Goal: Task Accomplishment & Management: Complete application form

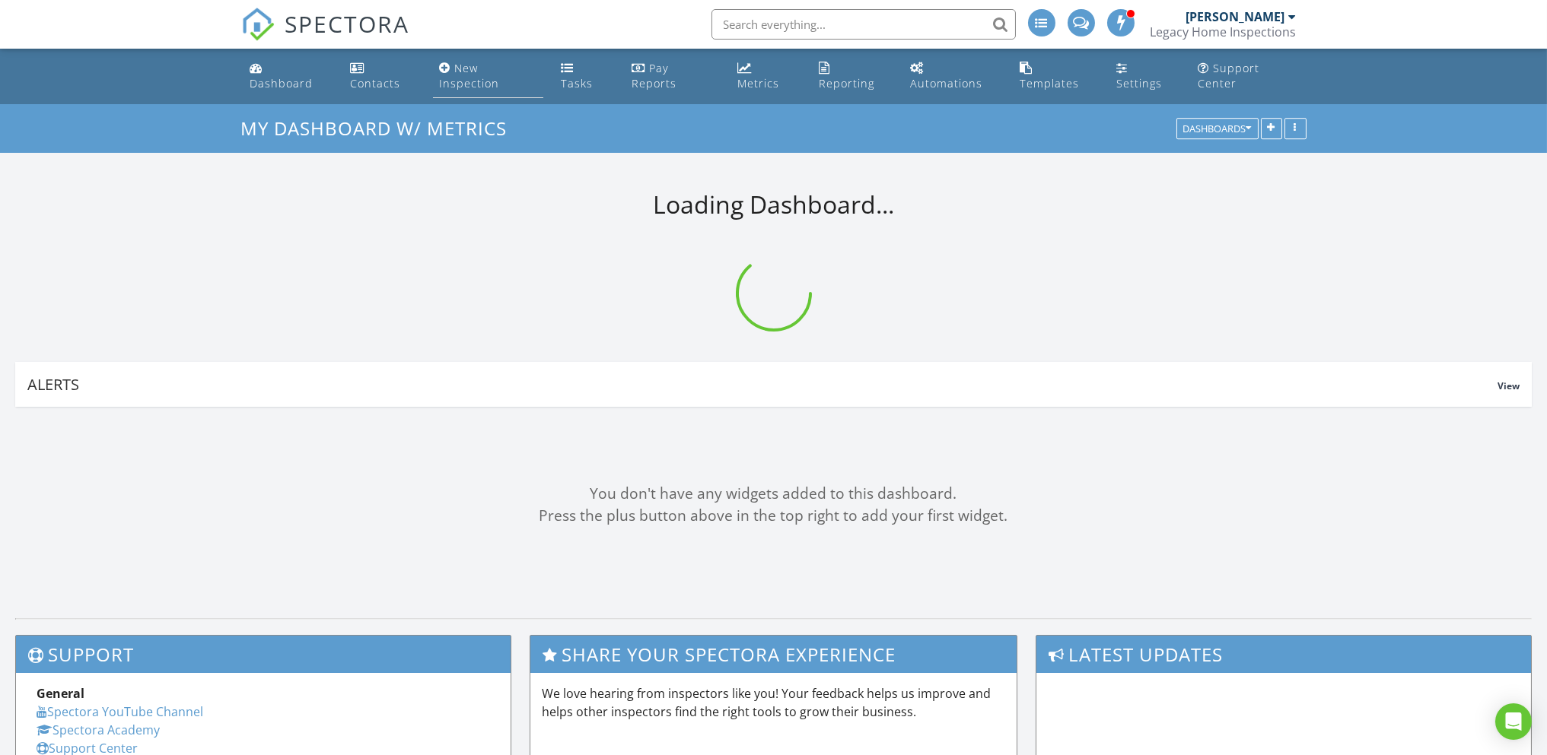
click at [463, 81] on div "New Inspection" at bounding box center [469, 76] width 60 height 30
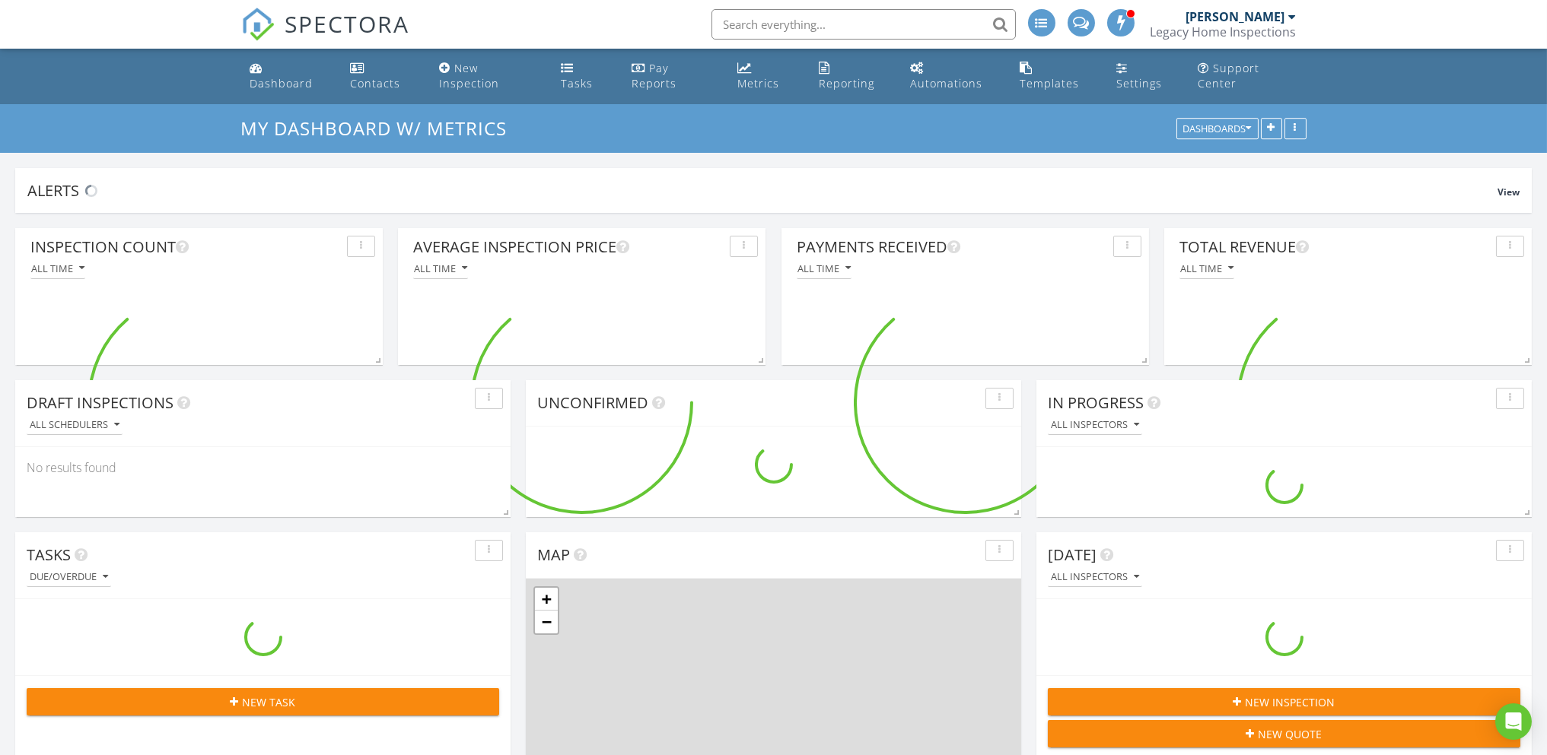
scroll to position [3424, 1570]
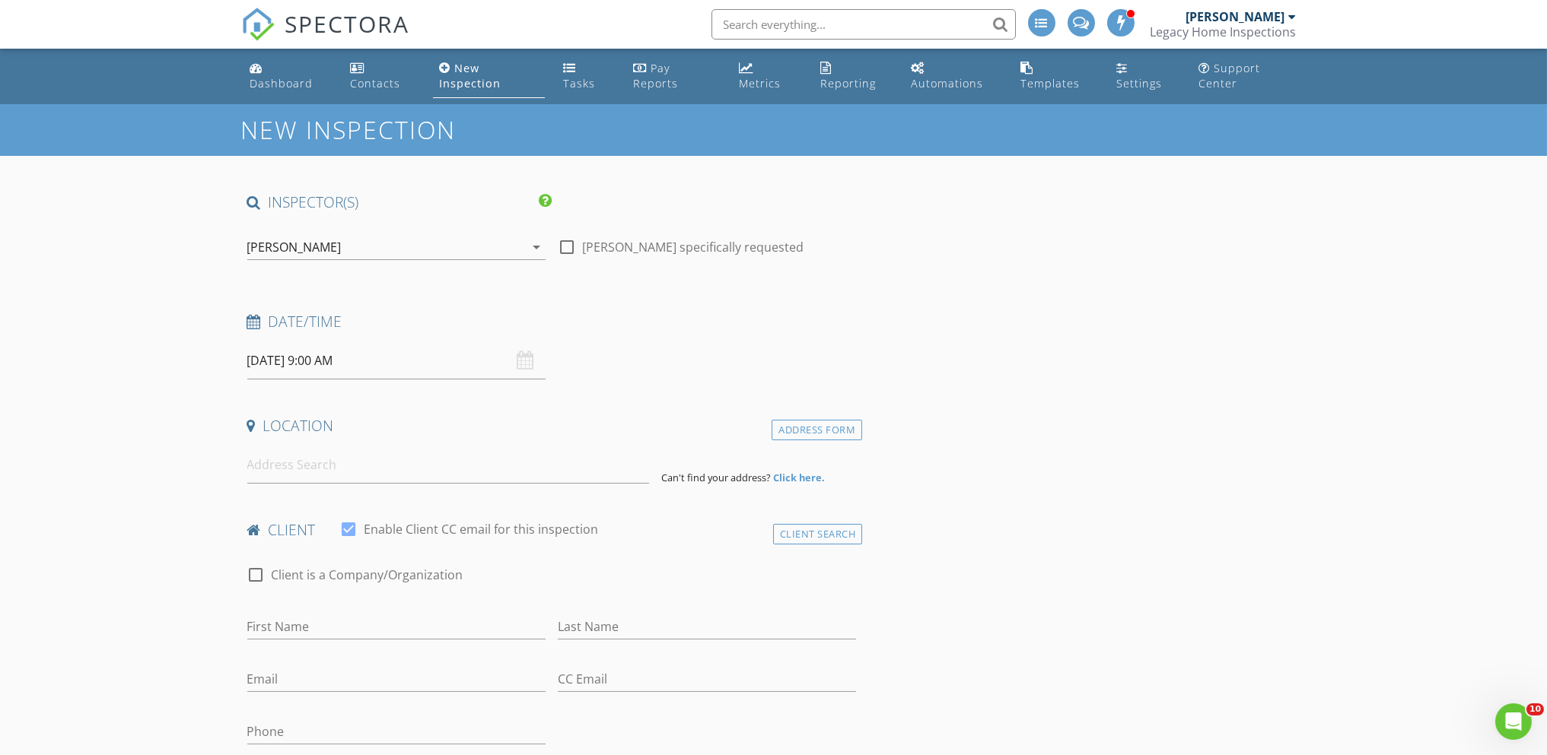
click at [787, 481] on strong "Click here." at bounding box center [799, 478] width 52 height 14
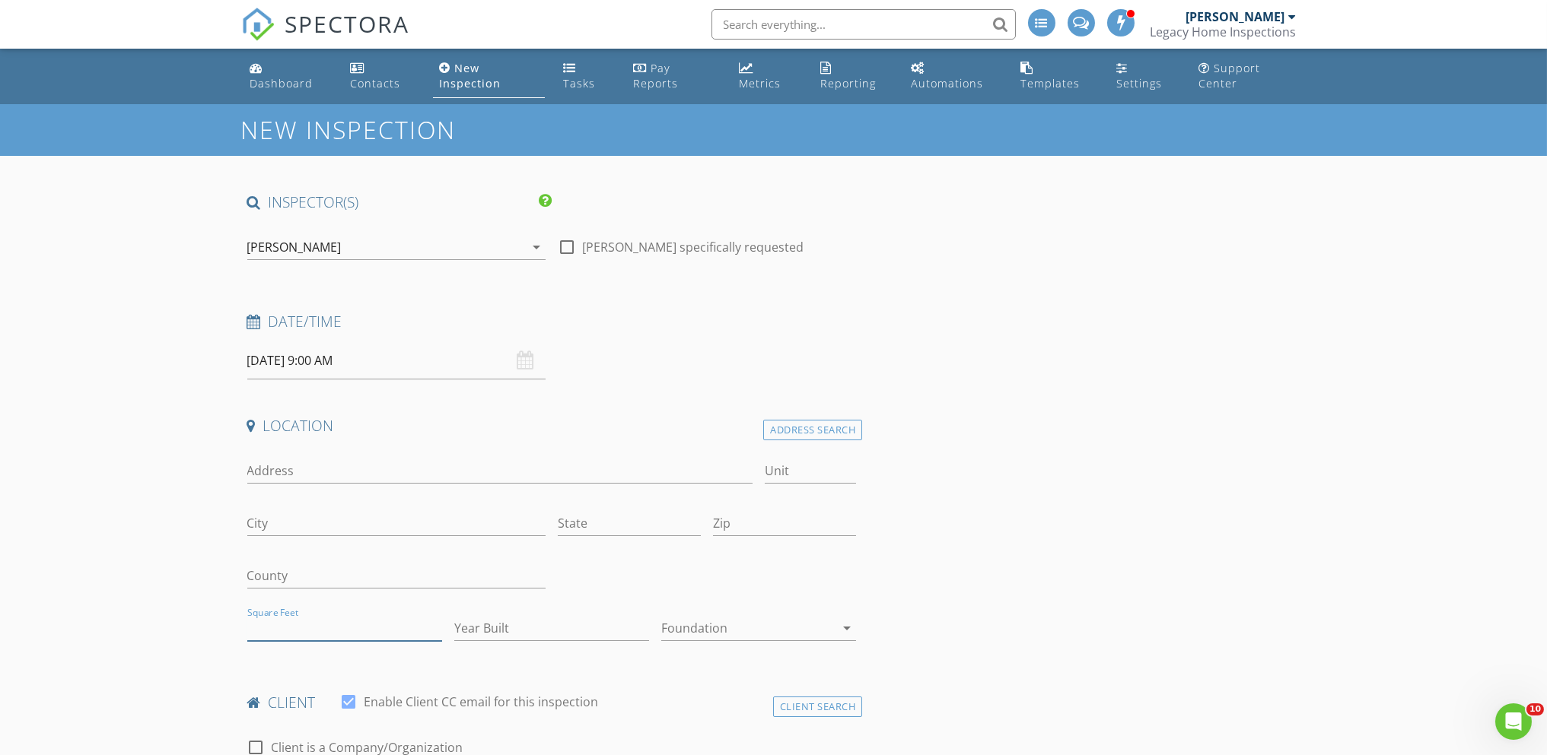
click at [335, 622] on input "Square Feet" at bounding box center [344, 628] width 195 height 25
type input "2522"
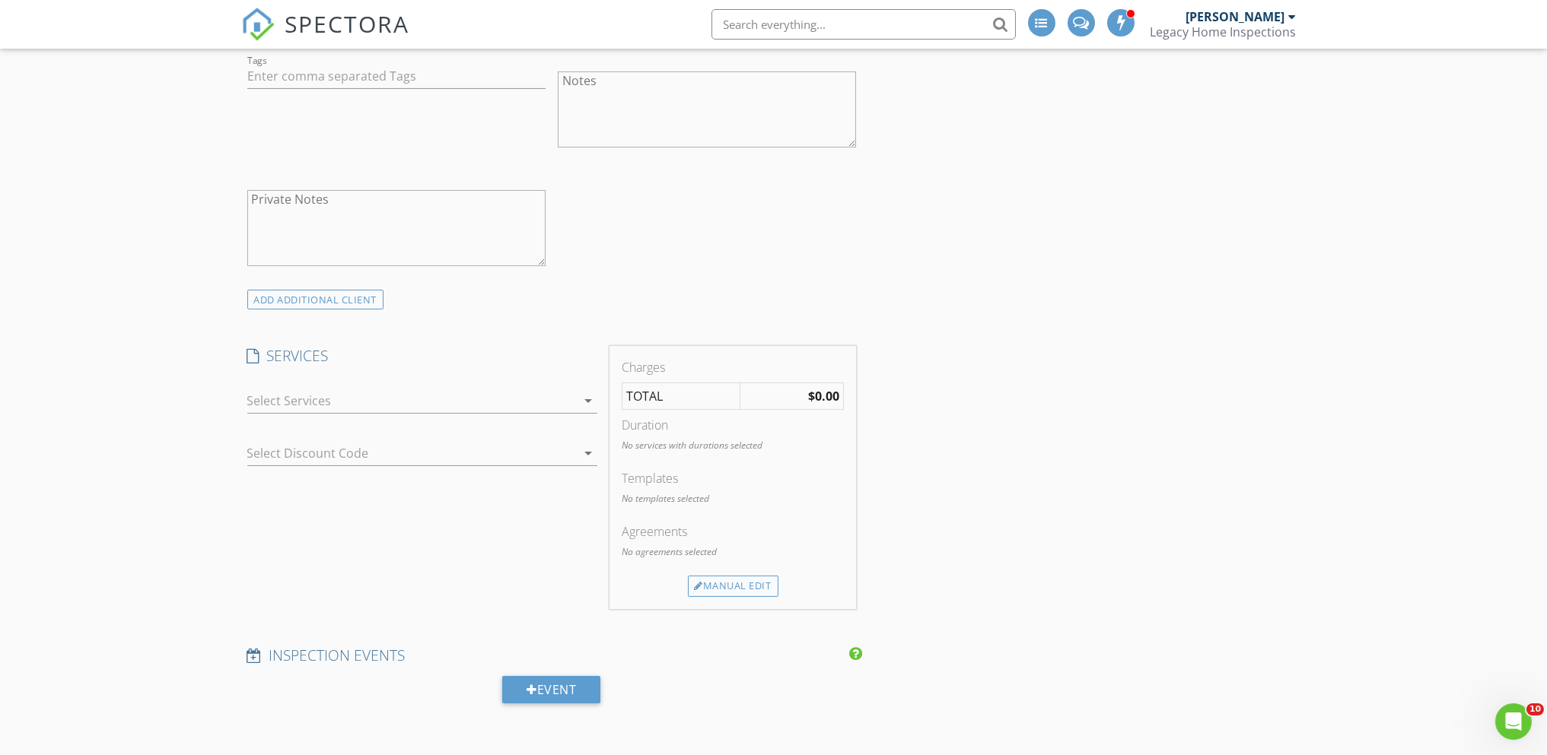
scroll to position [989, 0]
click at [582, 392] on icon "arrow_drop_down" at bounding box center [588, 398] width 18 height 18
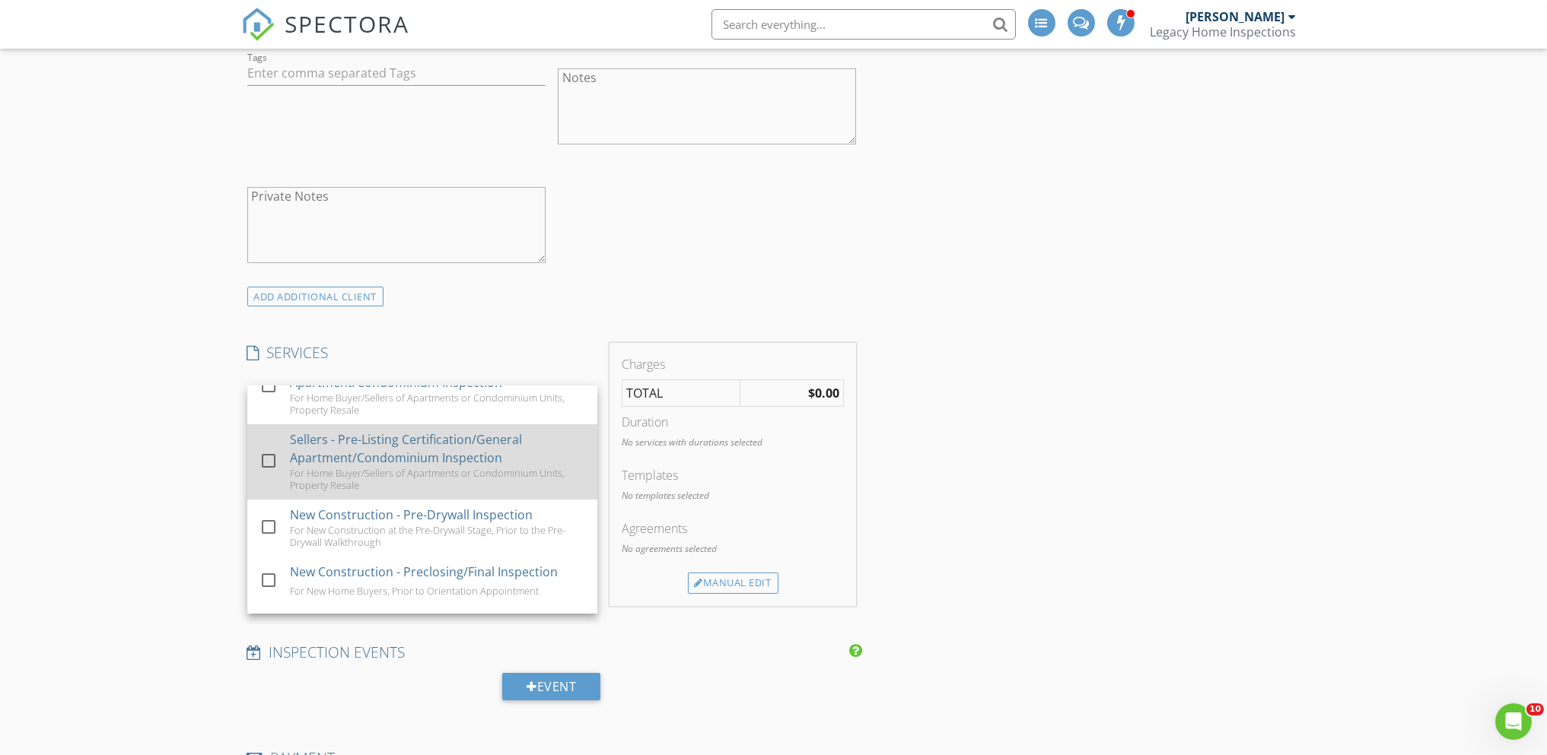
scroll to position [228, 0]
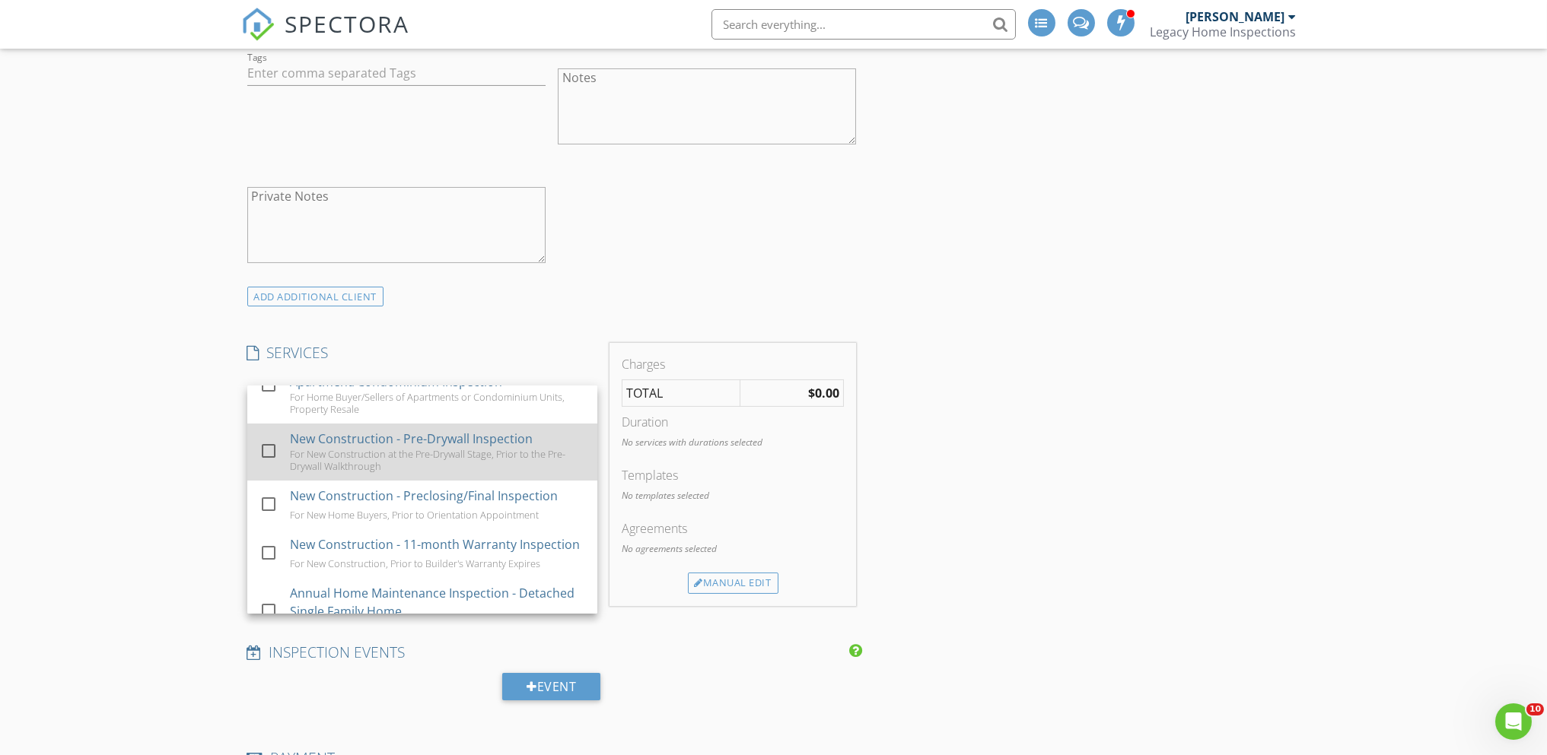
click at [262, 464] on div at bounding box center [269, 451] width 26 height 26
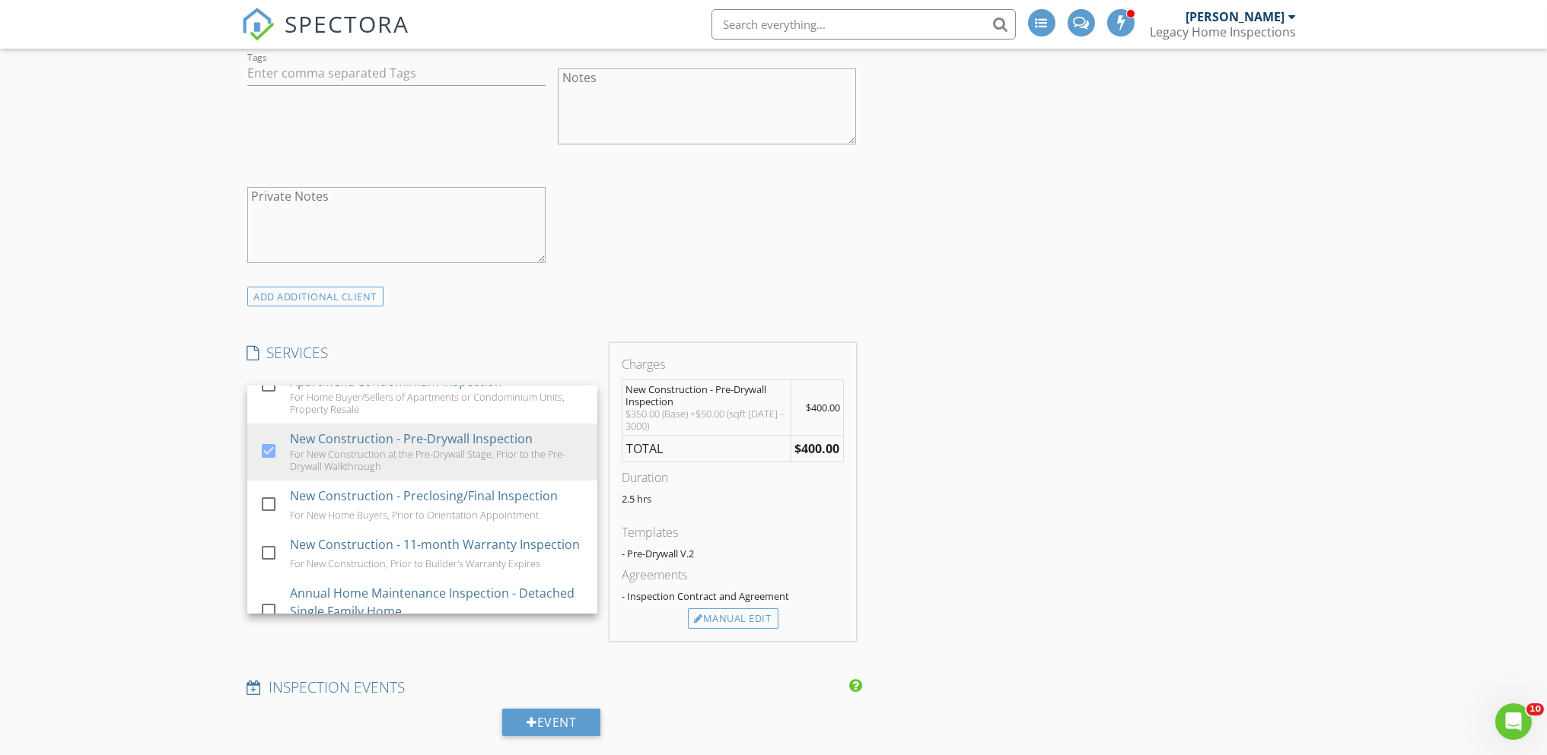
click at [168, 481] on div "New Inspection INSPECTOR(S) check_box [PERSON_NAME] PRIMARY check_box_outline_b…" at bounding box center [773, 648] width 1547 height 3066
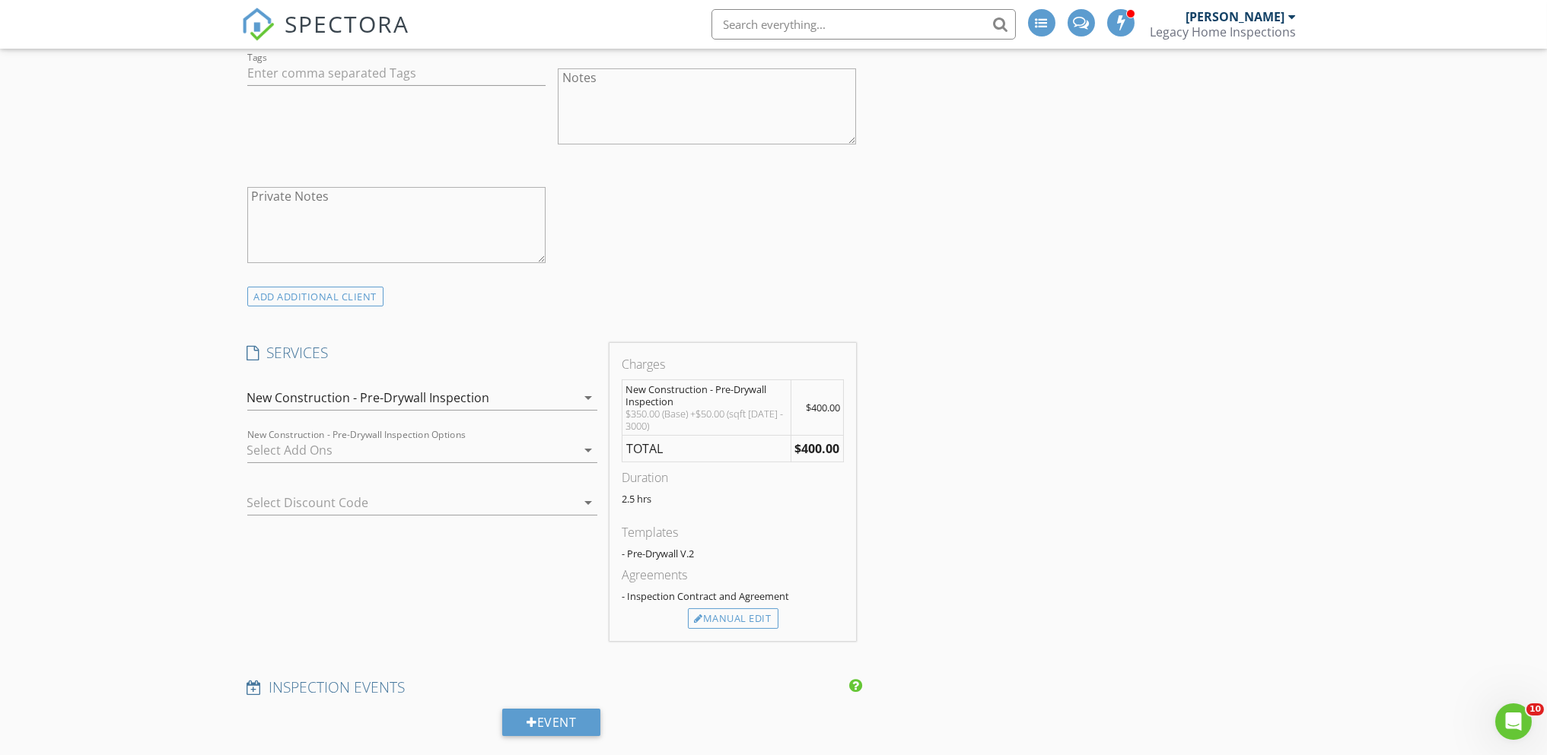
click at [594, 399] on icon "arrow_drop_down" at bounding box center [588, 398] width 18 height 18
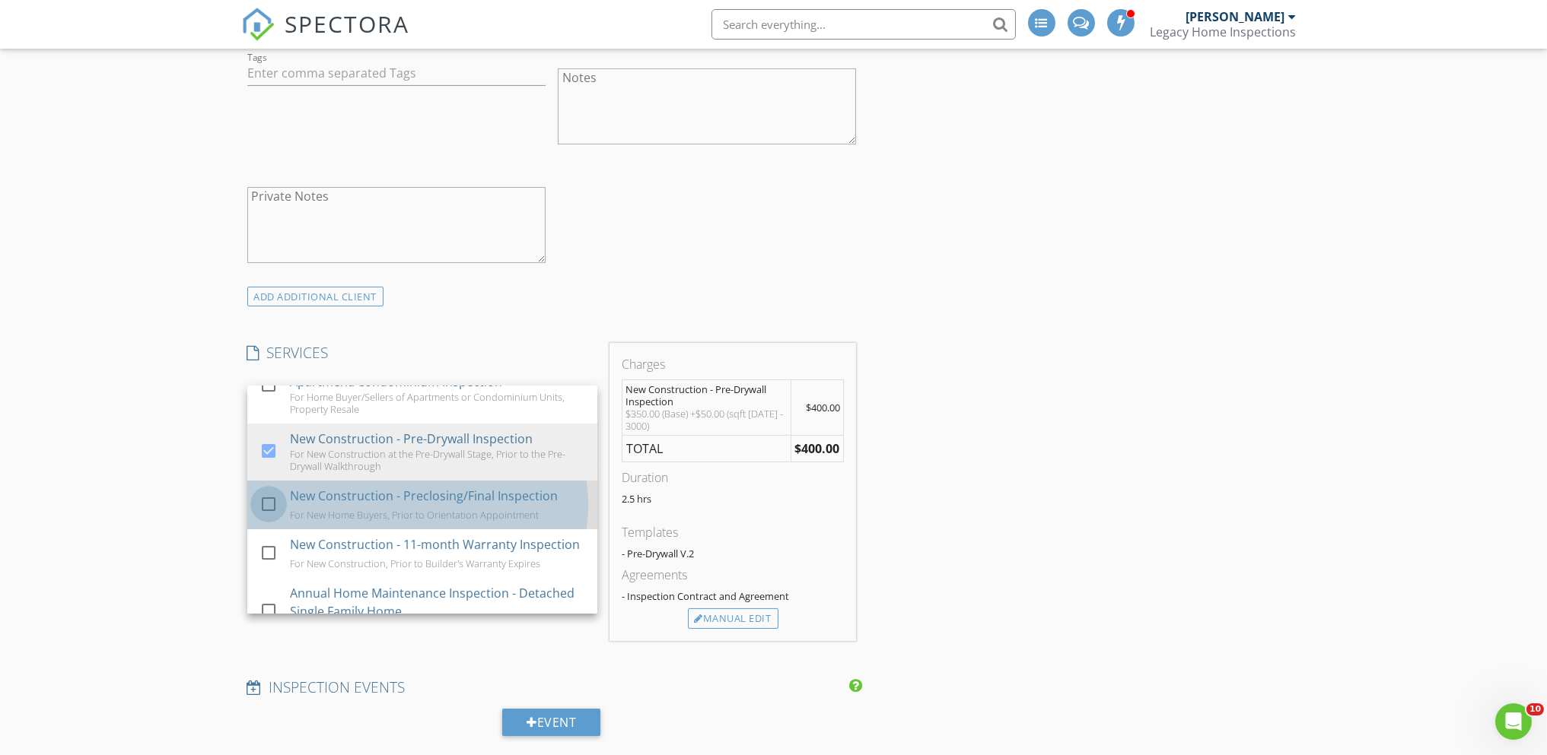
click at [265, 517] on div at bounding box center [269, 504] width 26 height 26
checkbox input "true"
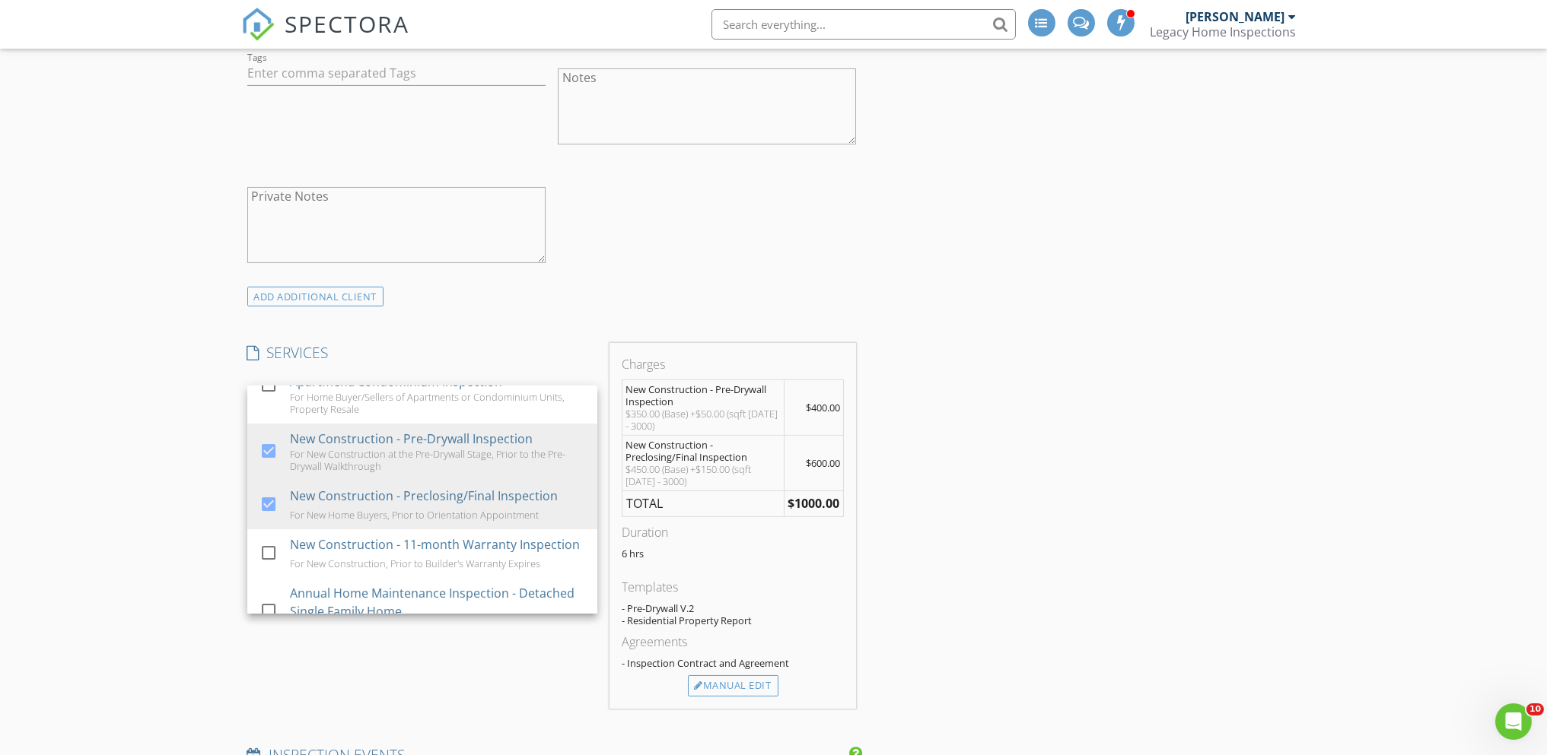
click at [135, 507] on div "New Inspection INSPECTOR(S) check_box [PERSON_NAME] PRIMARY check_box_outline_b…" at bounding box center [773, 681] width 1547 height 3133
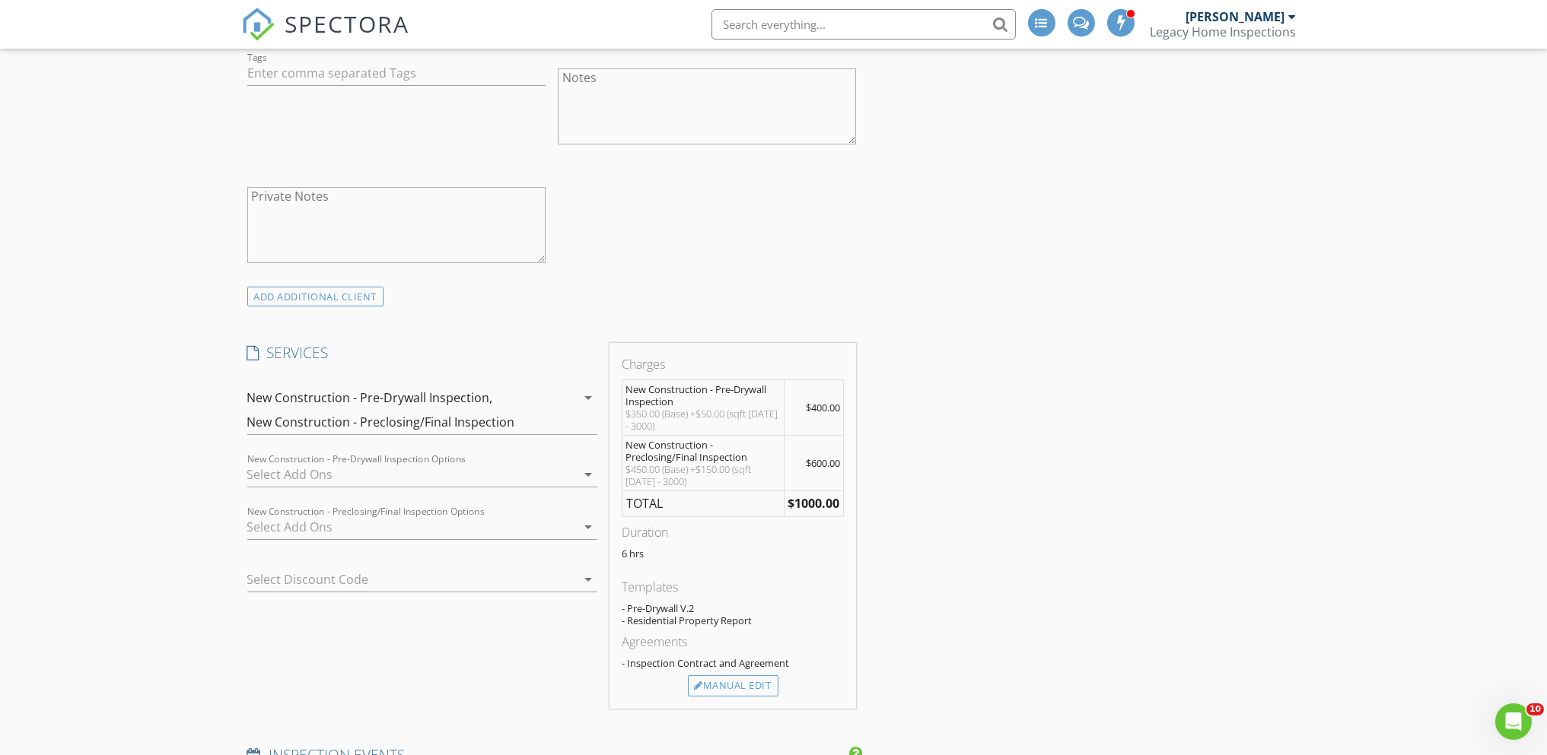
click at [586, 392] on icon "arrow_drop_down" at bounding box center [588, 398] width 18 height 18
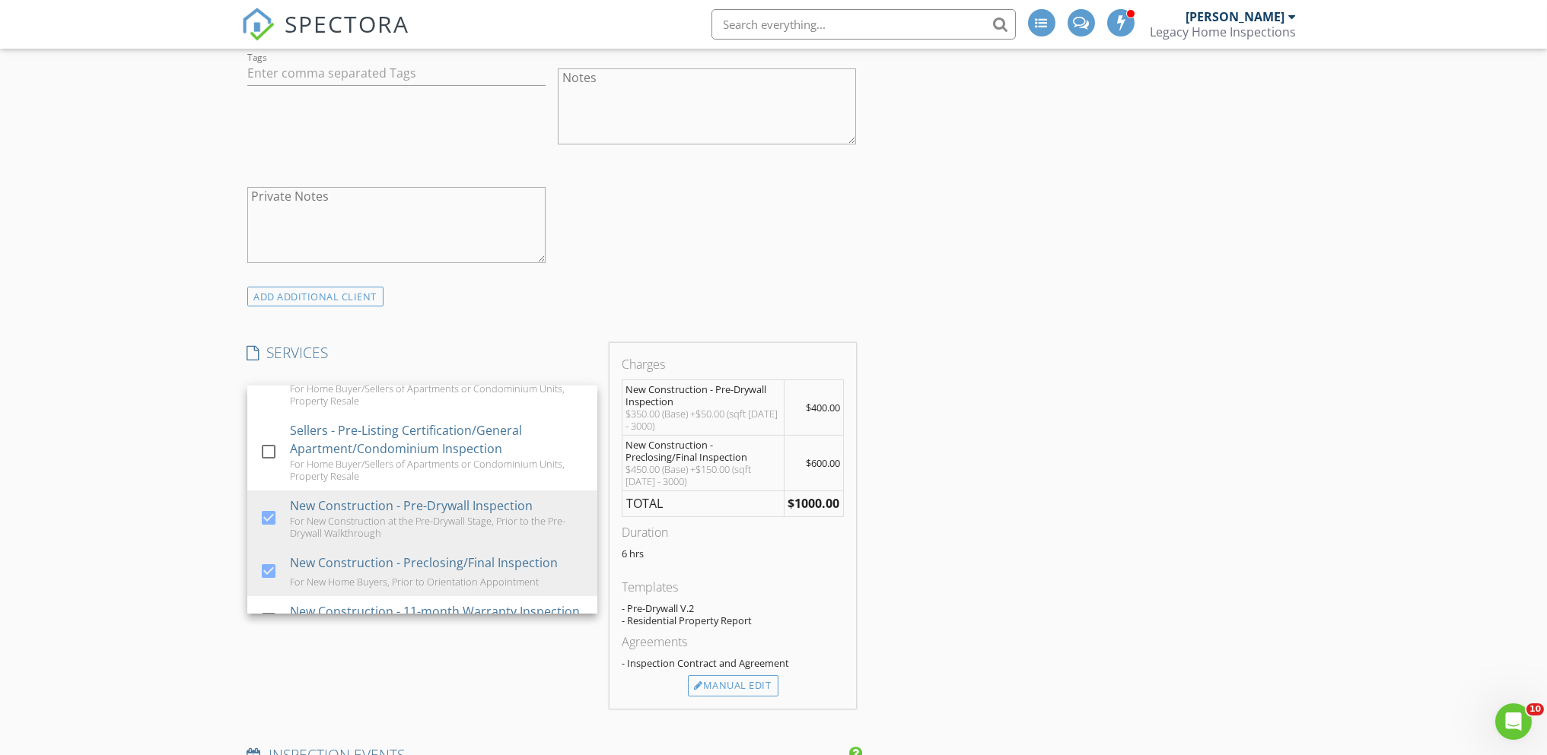
scroll to position [161, 0]
click at [1263, 420] on div "INSPECTOR(S) check_box [PERSON_NAME] PRIMARY check_box_outline_blank [PERSON_NA…" at bounding box center [773, 708] width 1065 height 3009
